Goal: Check status: Check status

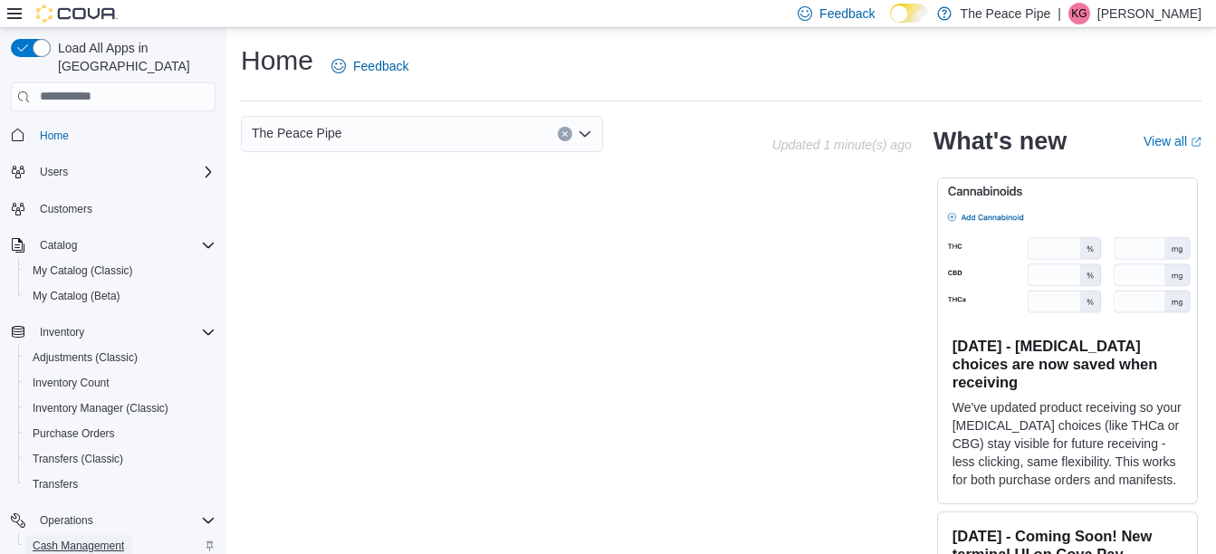
click at [92, 539] on span "Cash Management" at bounding box center [78, 546] width 91 height 14
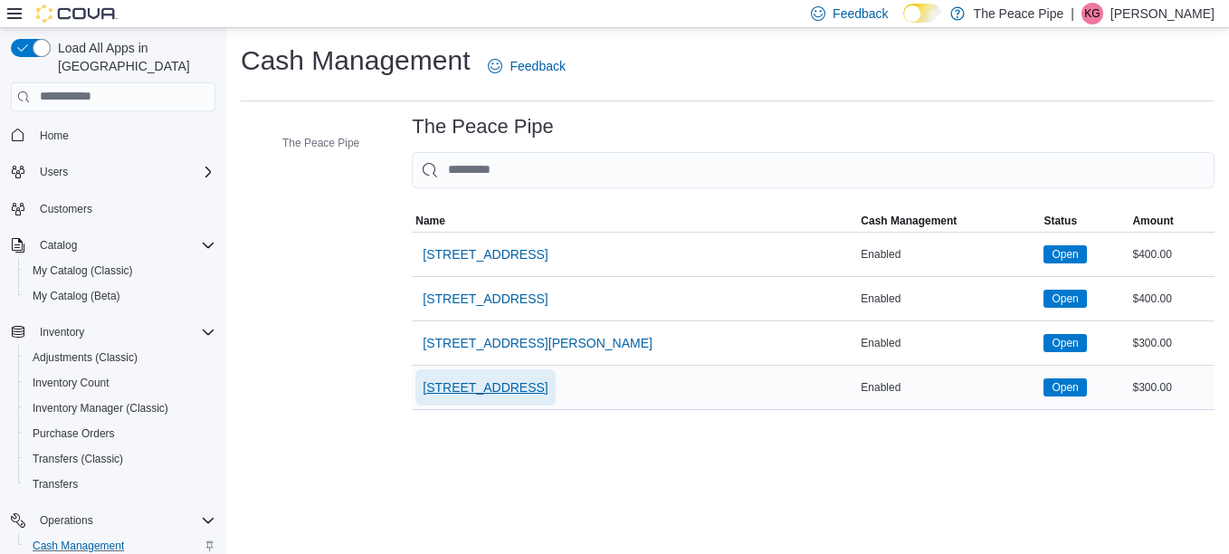
click at [467, 390] on span "[STREET_ADDRESS]" at bounding box center [485, 387] width 125 height 18
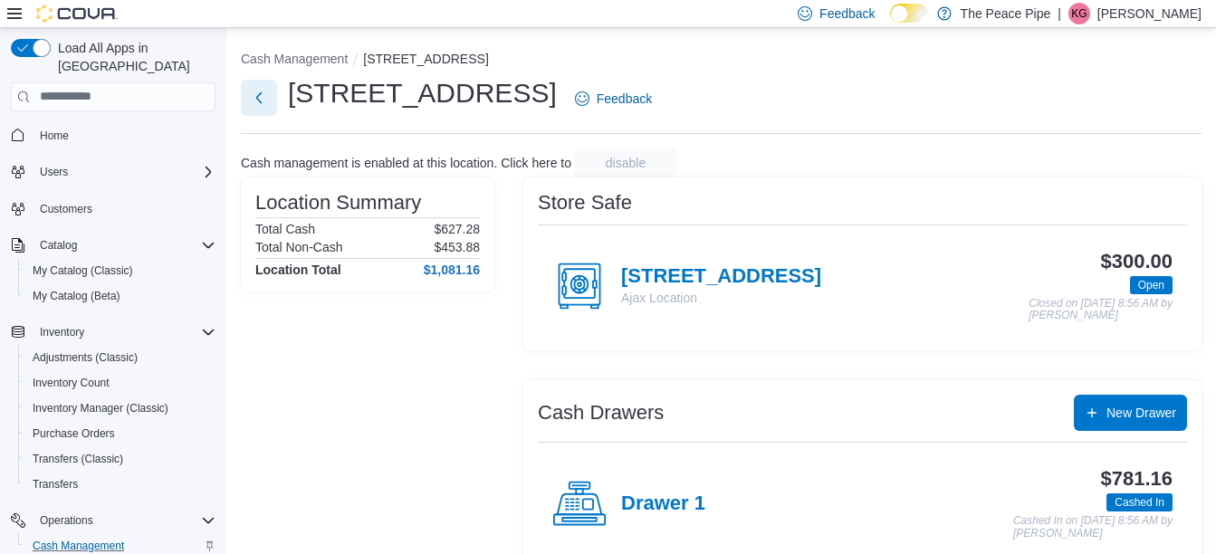
click at [253, 105] on button "Next" at bounding box center [259, 98] width 36 height 36
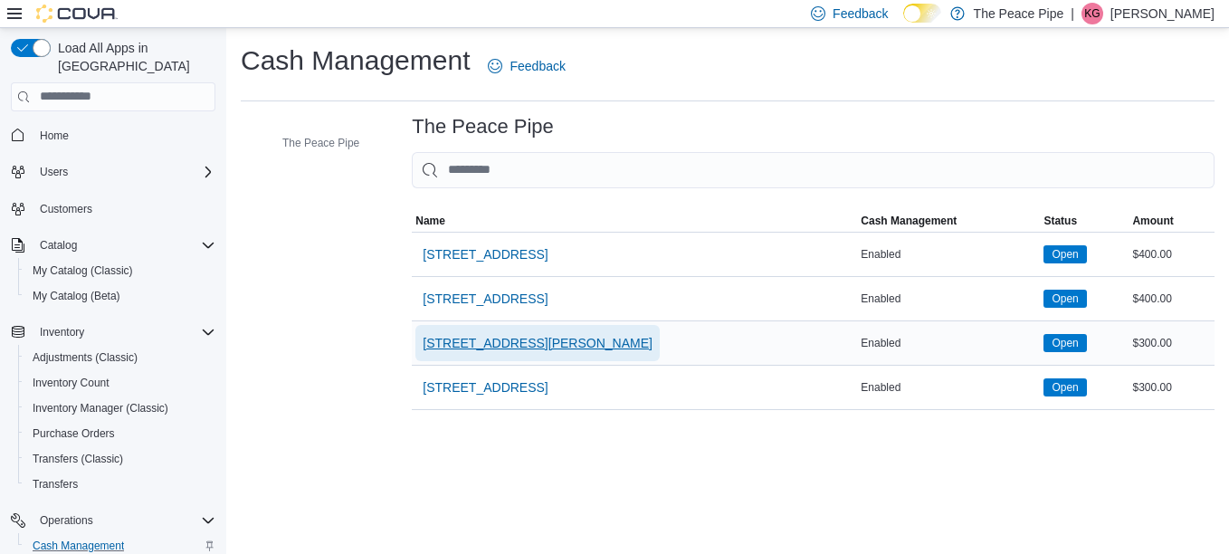
click at [464, 347] on span "[STREET_ADDRESS][PERSON_NAME]" at bounding box center [538, 343] width 230 height 18
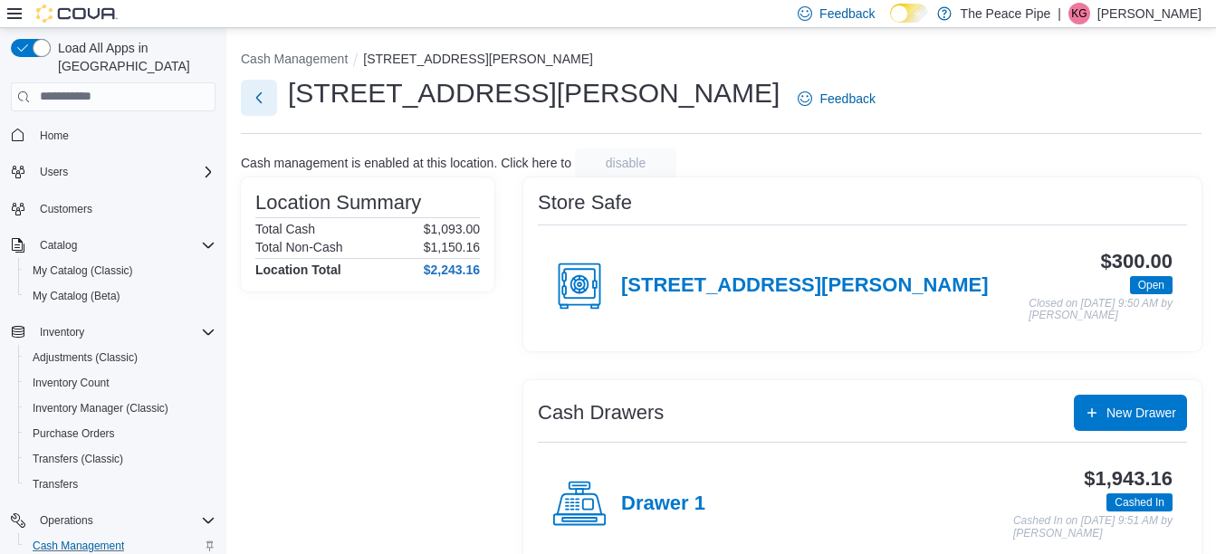
click at [273, 97] on button "Next" at bounding box center [259, 98] width 36 height 36
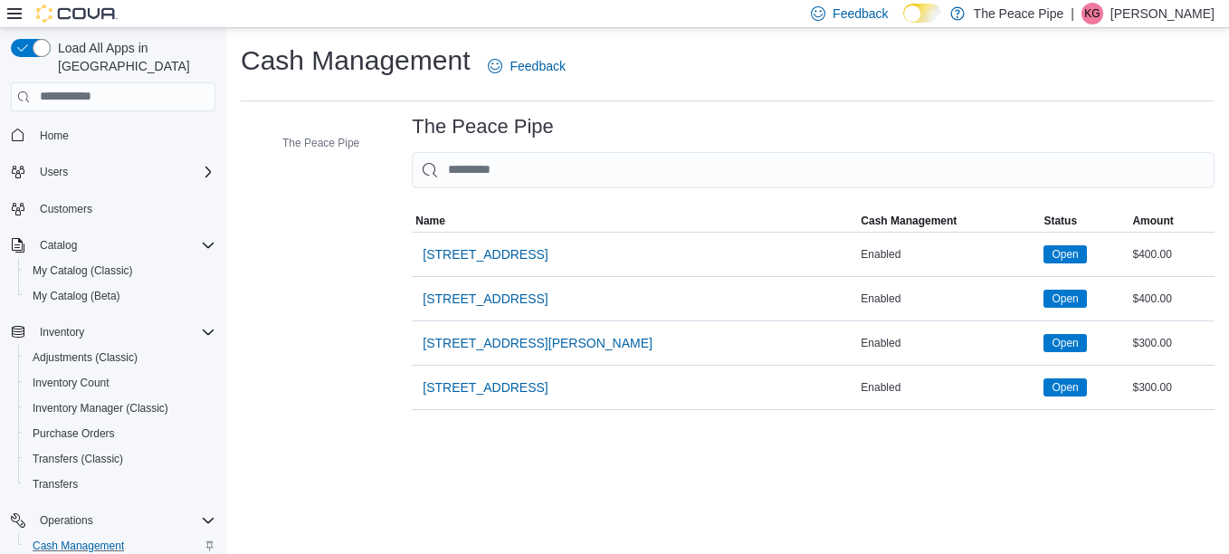
click at [466, 303] on span "[STREET_ADDRESS]" at bounding box center [485, 299] width 125 height 18
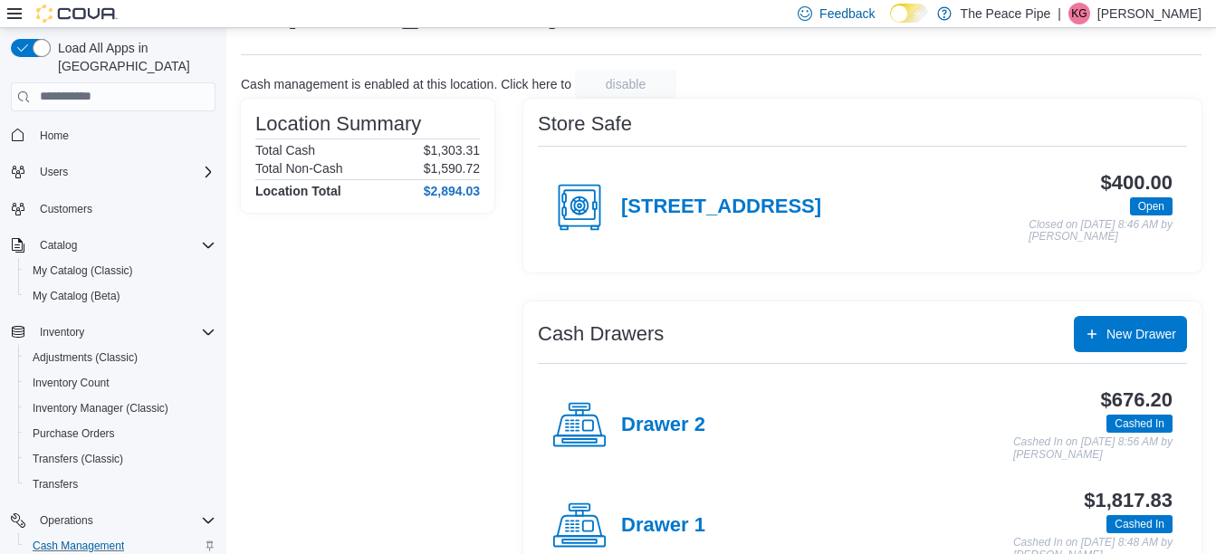
scroll to position [77, 0]
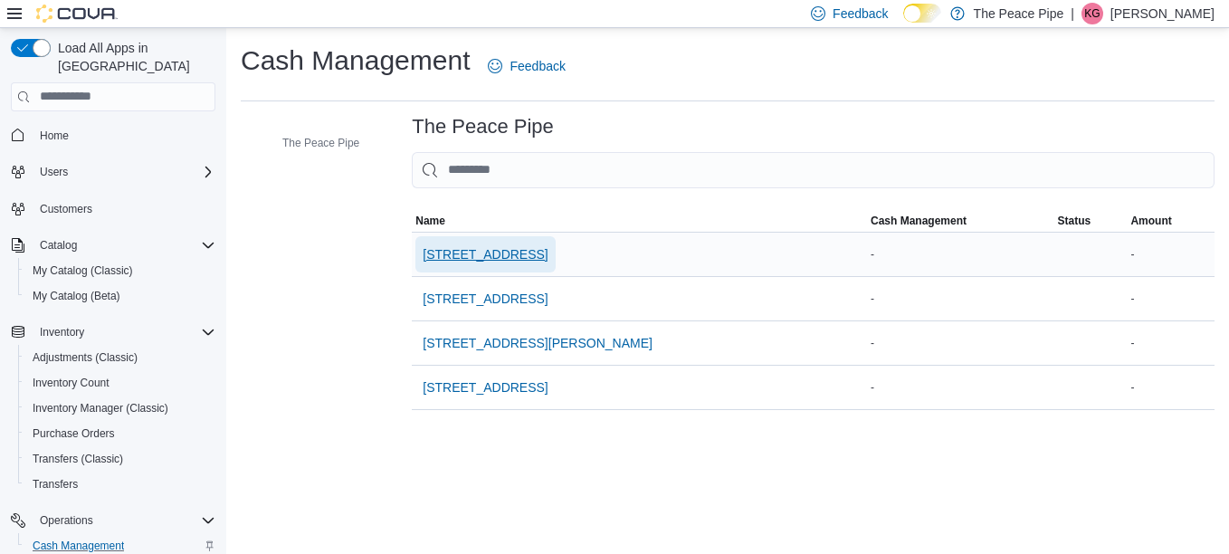
click at [480, 248] on span "[STREET_ADDRESS]" at bounding box center [485, 254] width 125 height 18
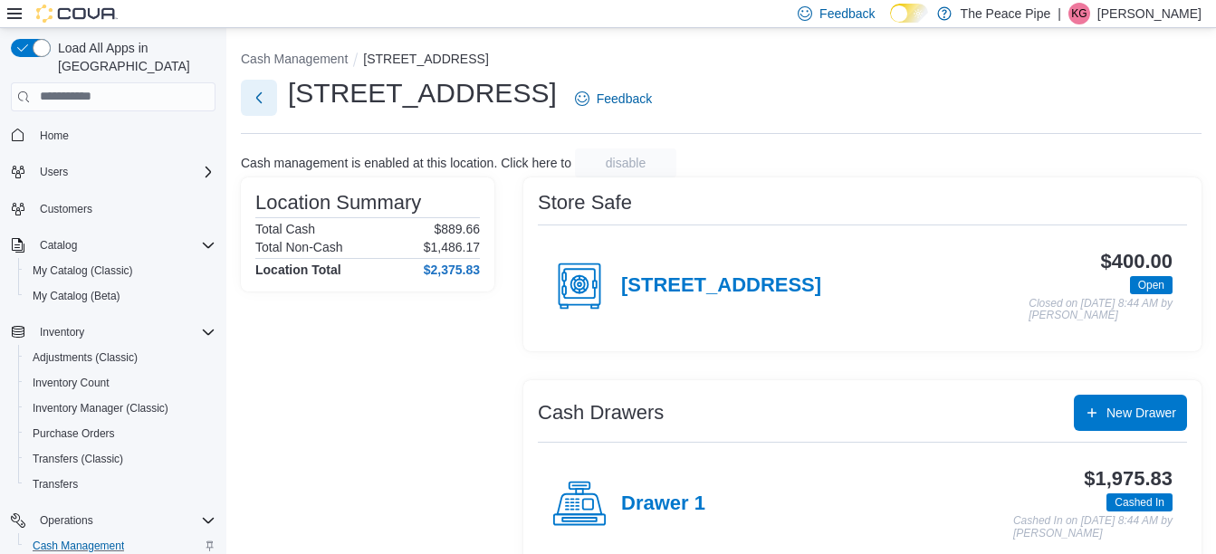
click at [276, 108] on button "Next" at bounding box center [259, 98] width 36 height 36
